Goal: Use online tool/utility

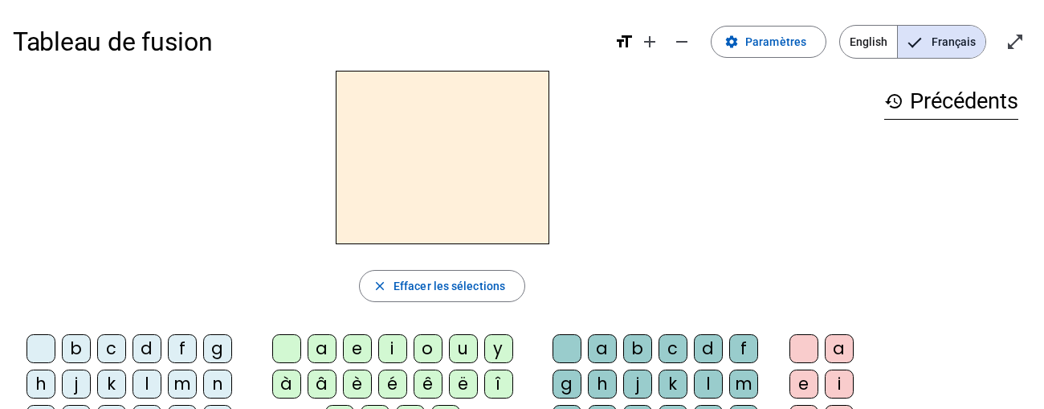
click at [153, 348] on div "d" at bounding box center [146, 348] width 29 height 29
click at [461, 344] on div "u" at bounding box center [463, 348] width 29 height 29
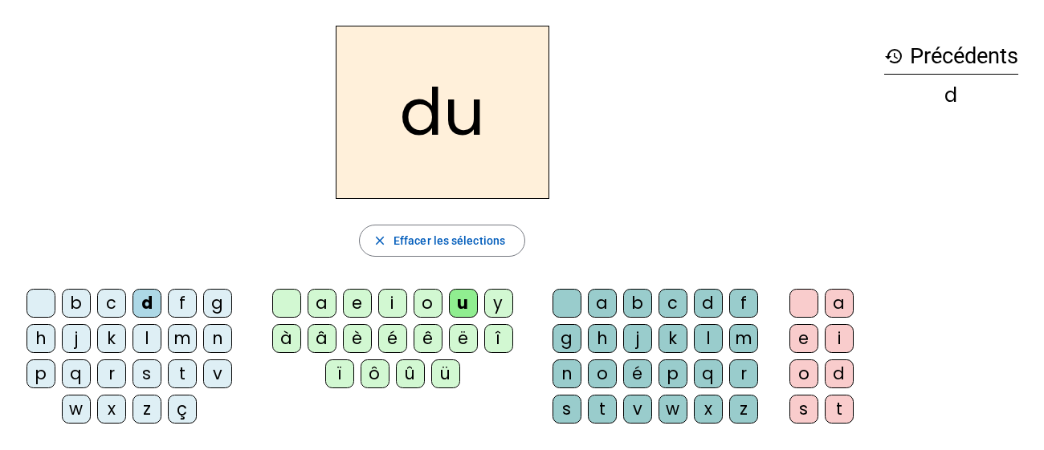
scroll to position [67, 0]
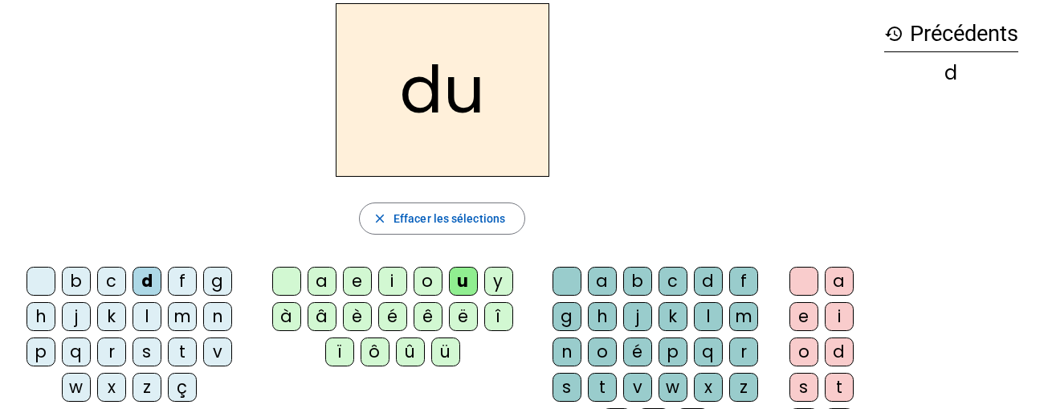
click at [185, 352] on div "t" at bounding box center [182, 351] width 29 height 29
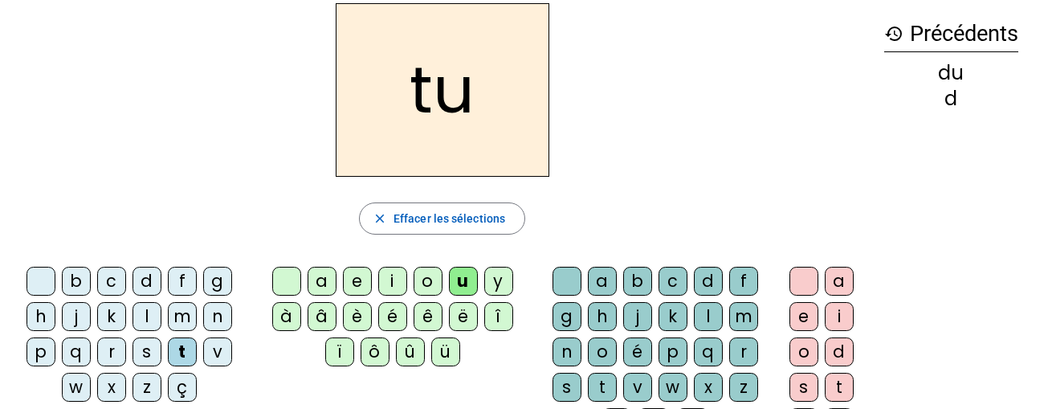
click at [327, 277] on div "a" at bounding box center [322, 281] width 29 height 29
click at [349, 276] on div "e" at bounding box center [357, 281] width 29 height 29
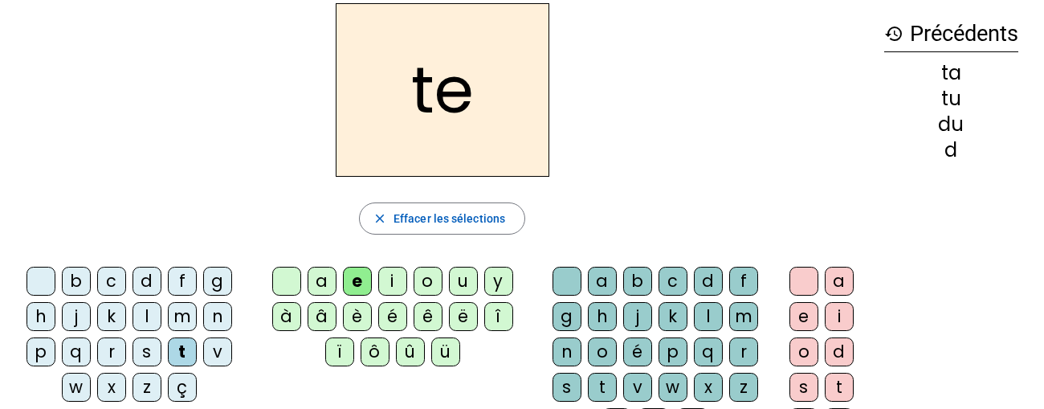
click at [143, 279] on div "d" at bounding box center [146, 281] width 29 height 29
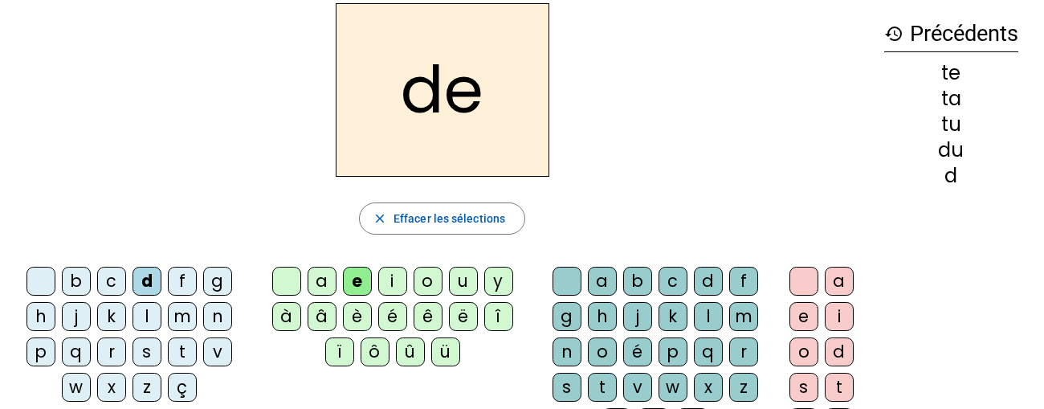
click at [75, 320] on div "j" at bounding box center [76, 316] width 29 height 29
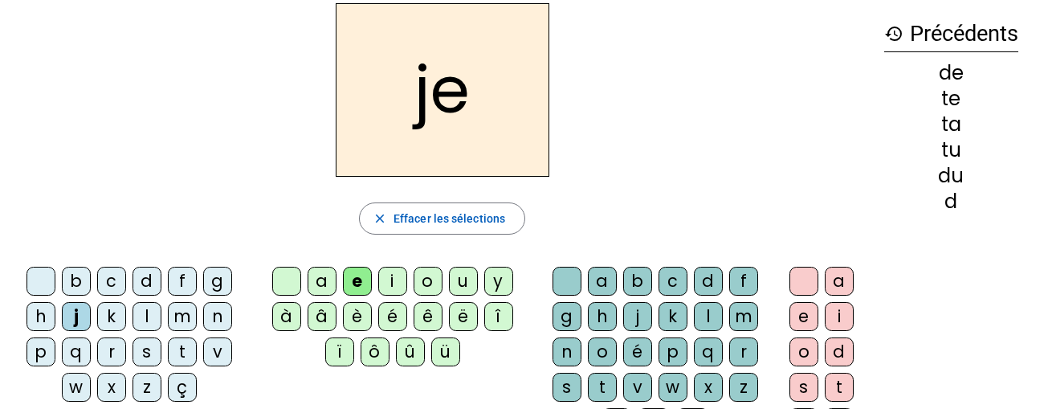
click at [181, 306] on div "m" at bounding box center [182, 316] width 29 height 29
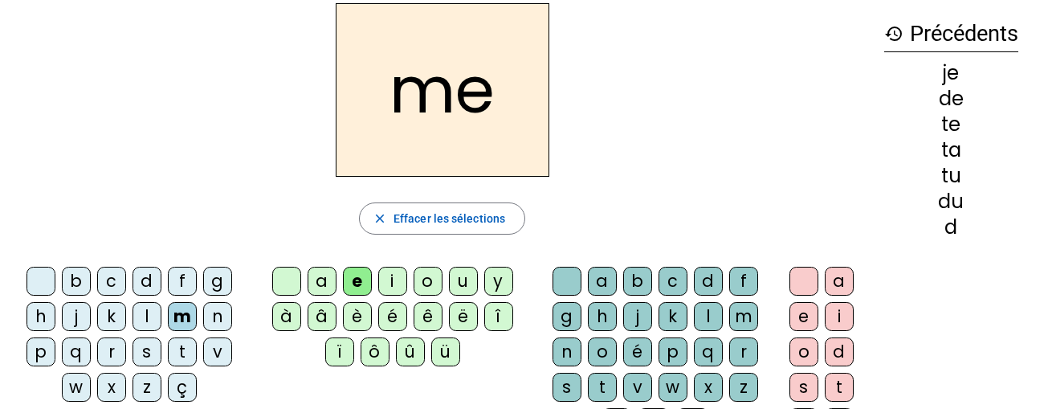
click at [324, 282] on div "a" at bounding box center [322, 281] width 29 height 29
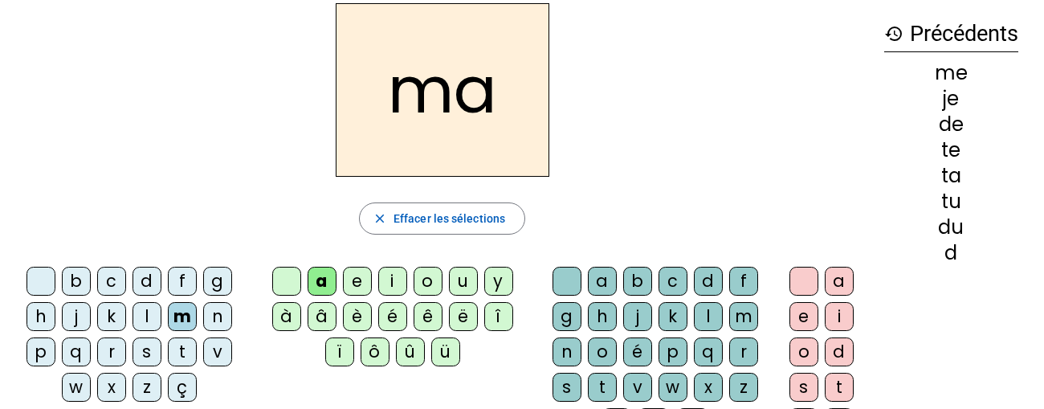
click at [702, 308] on div "l" at bounding box center [708, 316] width 29 height 29
